Goal: Transaction & Acquisition: Purchase product/service

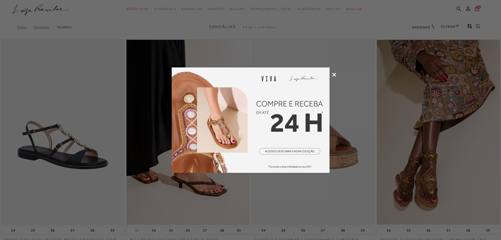
click at [333, 75] on icon at bounding box center [334, 75] width 4 height 4
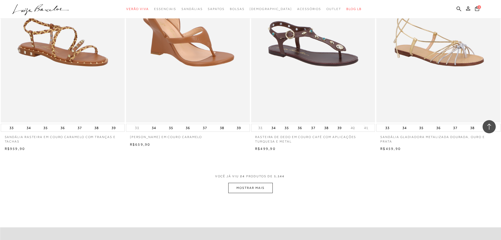
scroll to position [1209, 0]
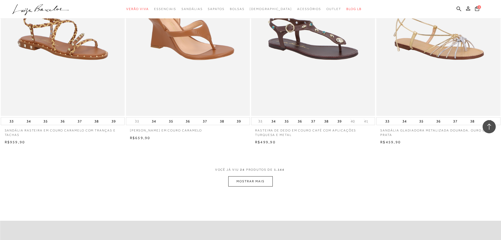
click at [264, 183] on button "MOSTRAR MAIS" at bounding box center [250, 181] width 44 height 10
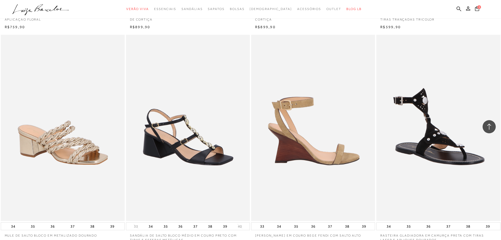
scroll to position [1604, 0]
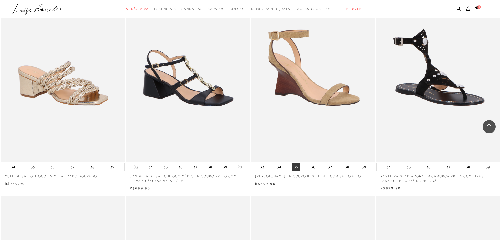
click at [295, 166] on button "35" at bounding box center [295, 166] width 7 height 7
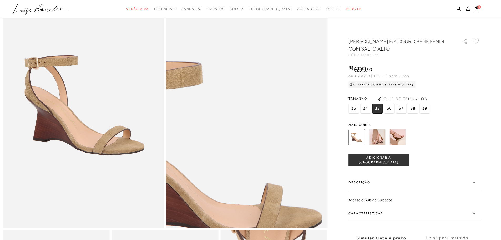
scroll to position [53, 0]
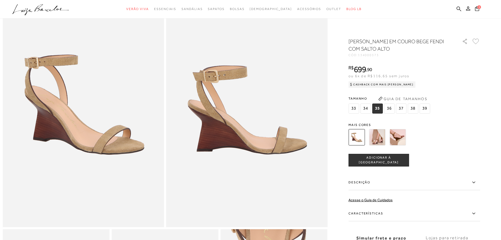
click at [383, 140] on img at bounding box center [377, 137] width 16 height 16
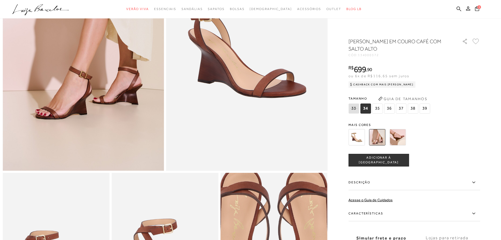
scroll to position [105, 0]
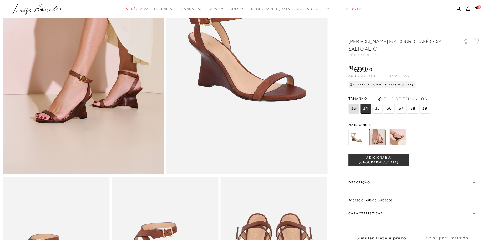
click at [382, 109] on span "35" at bounding box center [377, 108] width 11 height 10
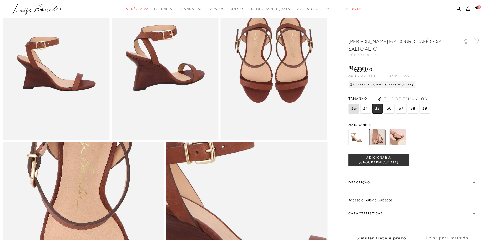
scroll to position [289, 0]
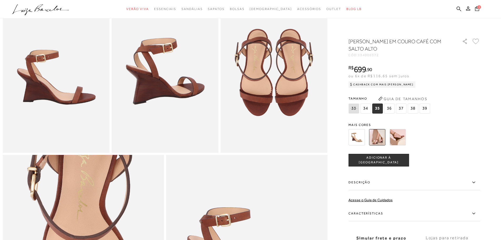
click at [391, 159] on span "ADICIONAR À [GEOGRAPHIC_DATA]" at bounding box center [379, 159] width 60 height 9
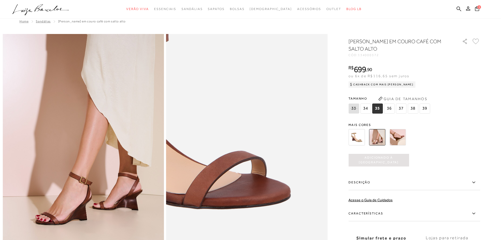
scroll to position [0, 0]
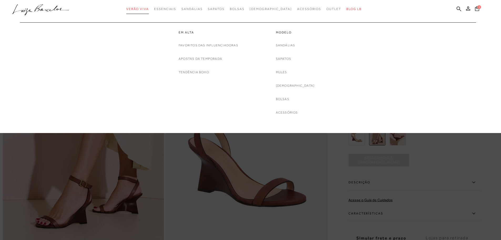
click at [144, 9] on span "Verão Viva" at bounding box center [137, 9] width 23 height 4
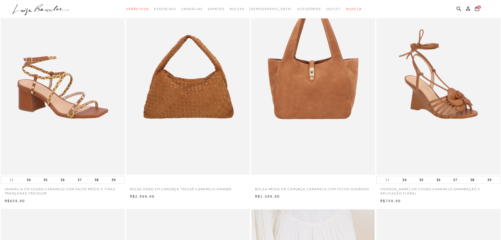
scroll to position [53, 0]
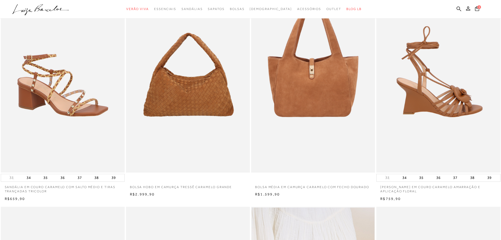
click at [443, 116] on img at bounding box center [438, 79] width 123 height 186
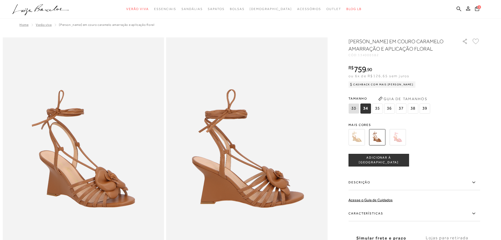
click at [358, 144] on img at bounding box center [356, 137] width 16 height 16
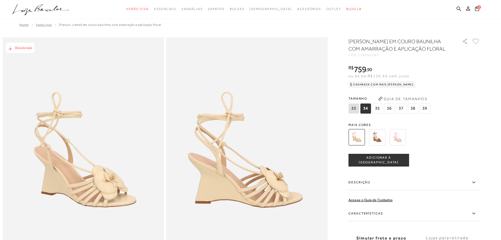
click at [400, 142] on img at bounding box center [397, 137] width 16 height 16
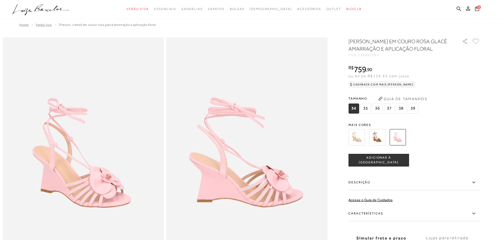
click at [378, 145] on img at bounding box center [377, 137] width 16 height 16
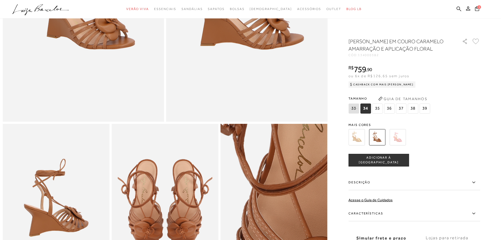
scroll to position [237, 0]
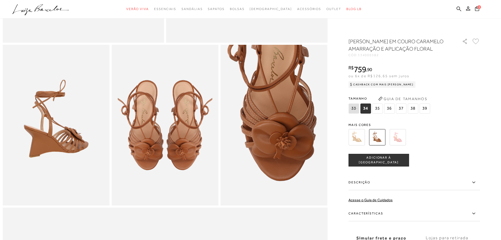
click at [379, 113] on span "35" at bounding box center [377, 108] width 11 height 10
click at [390, 164] on span "ADICIONAR À [GEOGRAPHIC_DATA]" at bounding box center [379, 159] width 60 height 9
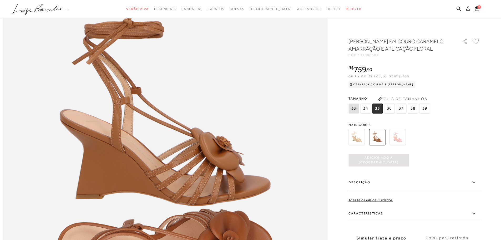
scroll to position [500, 0]
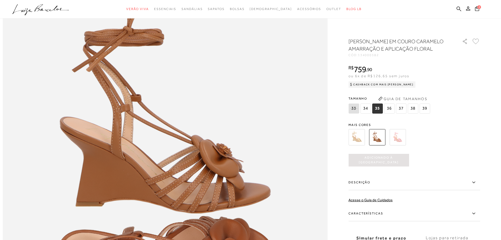
click at [379, 145] on img at bounding box center [377, 137] width 16 height 16
click at [381, 113] on span "35" at bounding box center [377, 108] width 11 height 10
click at [380, 145] on img at bounding box center [377, 137] width 16 height 16
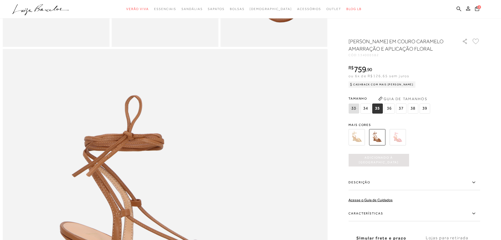
scroll to position [394, 0]
click at [380, 145] on img at bounding box center [377, 137] width 16 height 16
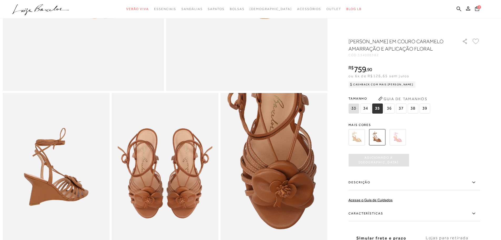
scroll to position [184, 0]
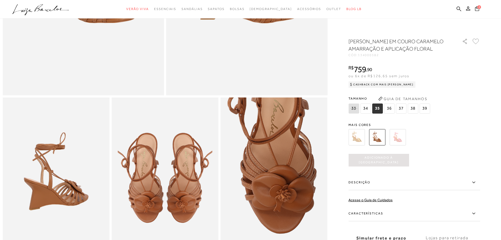
click at [477, 9] on icon at bounding box center [477, 8] width 4 height 5
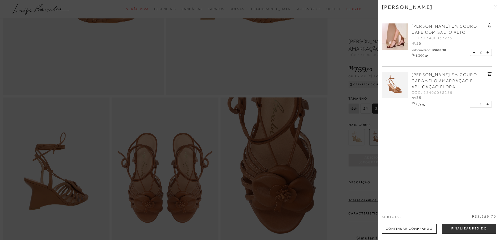
click at [422, 230] on div "Continuar Comprando" at bounding box center [409, 228] width 55 height 10
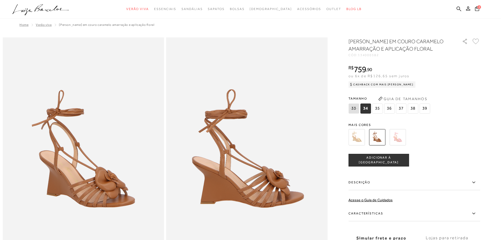
scroll to position [53, 0]
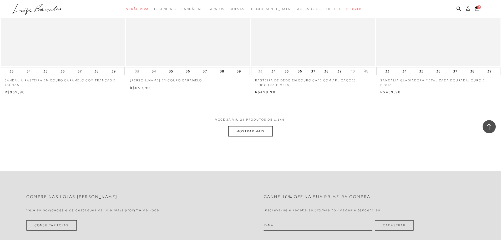
scroll to position [1288, 0]
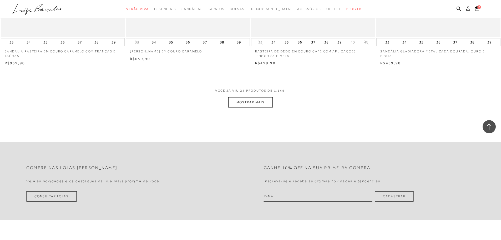
click at [266, 104] on button "MOSTRAR MAIS" at bounding box center [250, 102] width 44 height 10
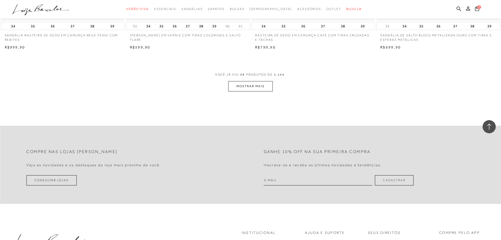
scroll to position [2629, 0]
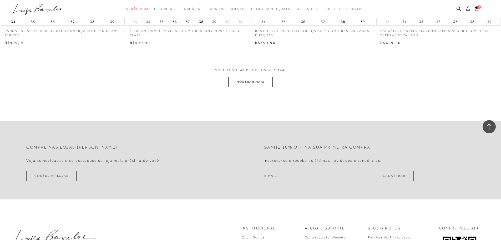
click at [247, 85] on button "MOSTRAR MAIS" at bounding box center [250, 82] width 44 height 10
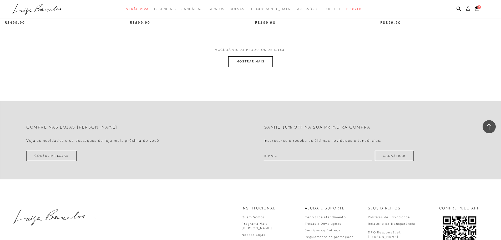
scroll to position [3970, 0]
click at [261, 61] on button "MOSTRAR MAIS" at bounding box center [250, 61] width 44 height 10
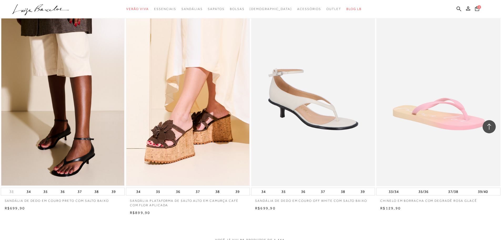
scroll to position [5258, 0]
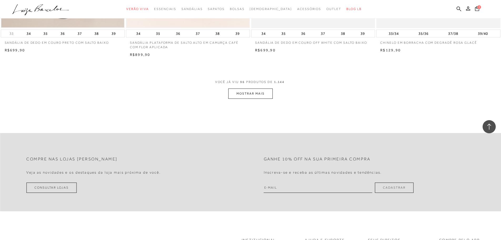
click at [258, 92] on button "MOSTRAR MAIS" at bounding box center [250, 93] width 44 height 10
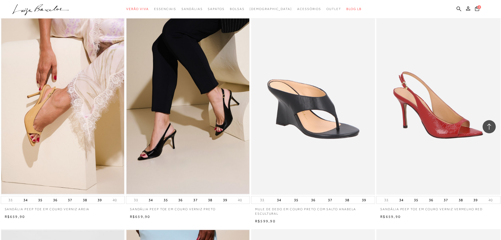
scroll to position [5968, 0]
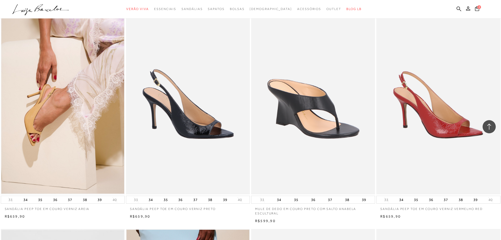
click at [182, 148] on img at bounding box center [187, 101] width 123 height 186
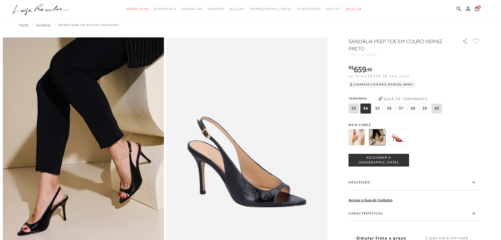
click at [361, 139] on img at bounding box center [356, 137] width 16 height 16
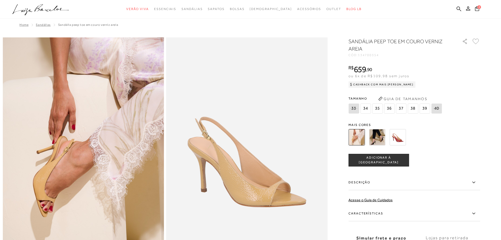
click at [383, 139] on img at bounding box center [377, 137] width 16 height 16
click at [398, 101] on button "Guia de Tamanhos" at bounding box center [402, 98] width 53 height 8
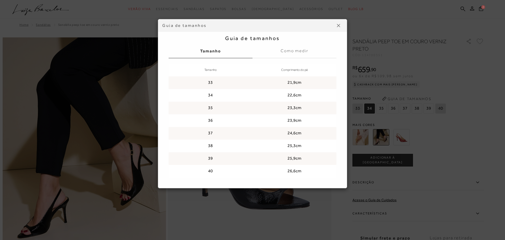
click at [338, 23] on button at bounding box center [338, 25] width 8 height 8
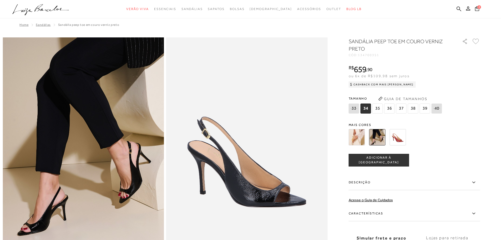
click at [402, 138] on img at bounding box center [397, 137] width 16 height 16
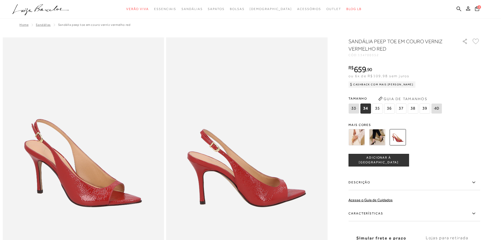
click at [380, 110] on span "35" at bounding box center [377, 108] width 11 height 10
click at [389, 162] on span "ADICIONAR À [GEOGRAPHIC_DATA]" at bounding box center [379, 159] width 60 height 9
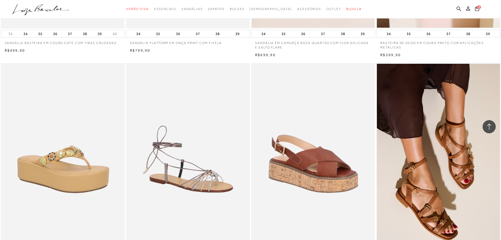
scroll to position [3072, 0]
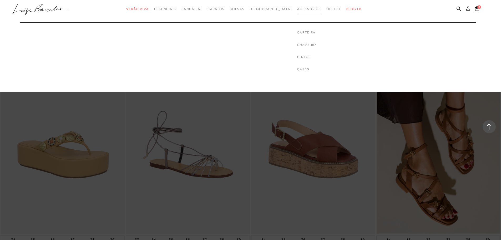
click at [301, 10] on span "Acessórios" at bounding box center [309, 9] width 24 height 4
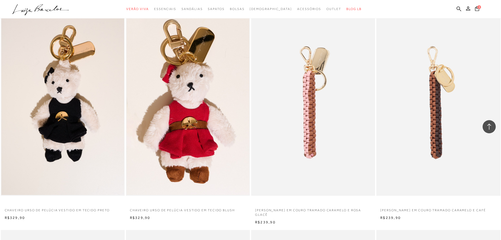
scroll to position [631, 0]
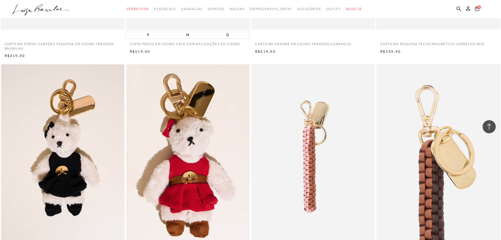
click at [458, 154] on img at bounding box center [438, 157] width 123 height 186
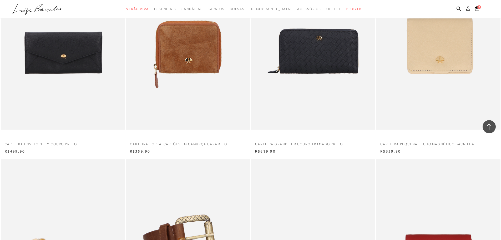
scroll to position [237, 0]
